Goal: Information Seeking & Learning: Learn about a topic

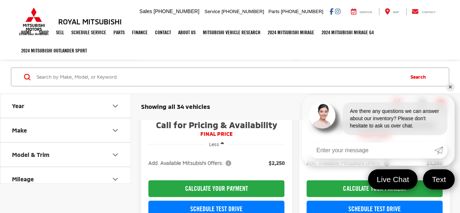
scroll to position [204, 0]
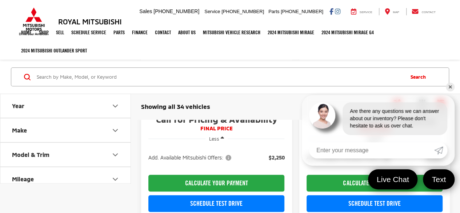
click at [448, 87] on link "✕" at bounding box center [450, 86] width 9 height 9
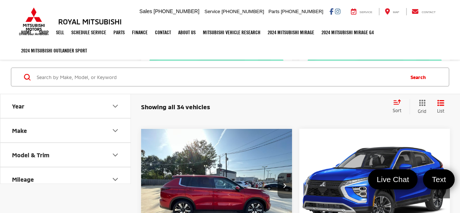
scroll to position [770, 0]
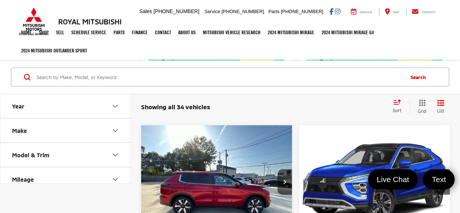
click at [115, 104] on icon "Year" at bounding box center [115, 105] width 9 height 9
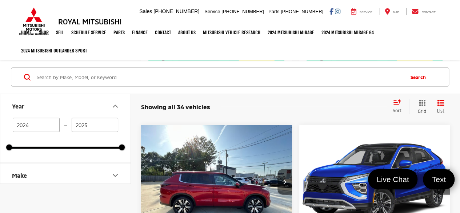
click at [219, 103] on div "Showing all 34 vehicles Clear All + 0" at bounding box center [263, 106] width 245 height 7
click at [113, 173] on icon "Make" at bounding box center [115, 174] width 9 height 9
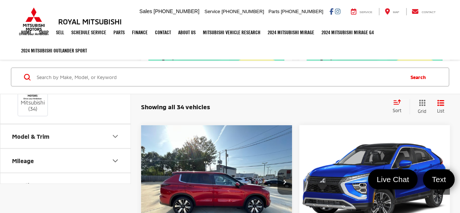
scroll to position [110, 0]
click at [118, 137] on icon "Model & Trim" at bounding box center [115, 135] width 9 height 9
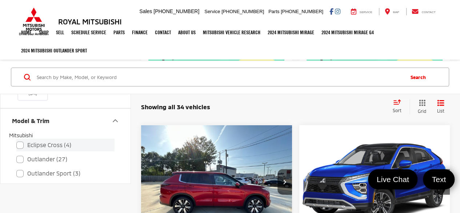
scroll to position [126, 0]
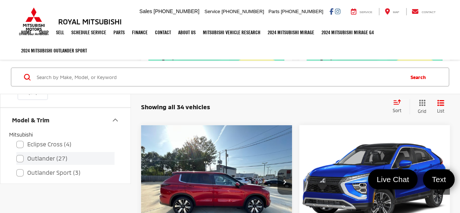
click at [20, 157] on label "Outlander (27)" at bounding box center [65, 158] width 98 height 13
click at [17, 154] on input "Outlander (27)" at bounding box center [16, 153] width 0 height 0
checkbox input "true"
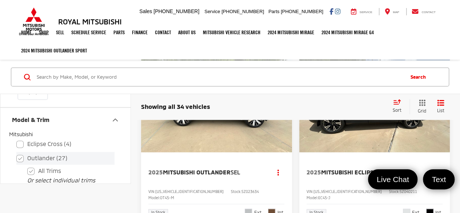
type input "2025"
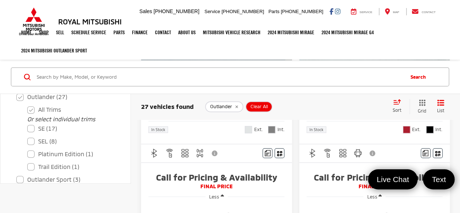
scroll to position [146, 0]
